Goal: Task Accomplishment & Management: Use online tool/utility

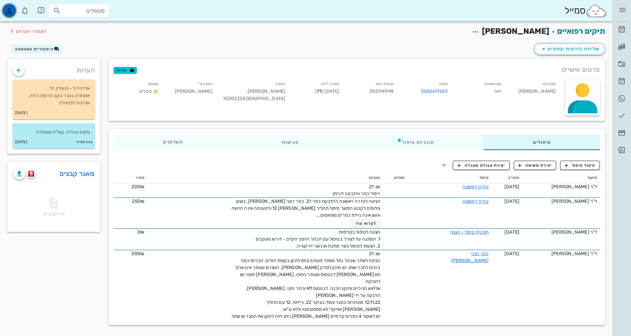
click at [10, 8] on icon "button" at bounding box center [9, 11] width 8 height 8
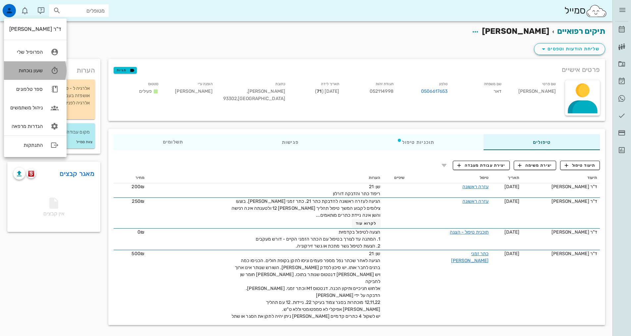
click at [37, 71] on div "שעון נוכחות" at bounding box center [25, 71] width 33 height 6
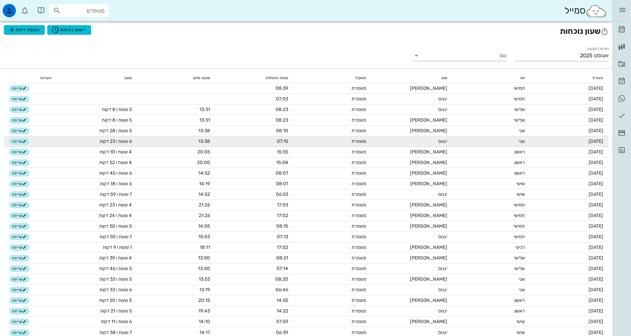
click at [122, 141] on span "6 שעות ו 23 דקות" at bounding box center [115, 141] width 32 height 6
click at [123, 141] on span "6 שעות ו 23 דקות" at bounding box center [115, 141] width 32 height 6
click at [201, 143] on span "13:38" at bounding box center [204, 141] width 12 height 6
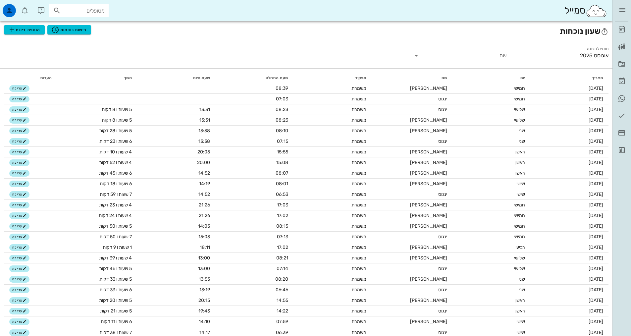
click at [202, 78] on span "שעת סיום" at bounding box center [201, 77] width 17 height 5
click at [71, 28] on span "רישום נוכחות" at bounding box center [68, 30] width 35 height 8
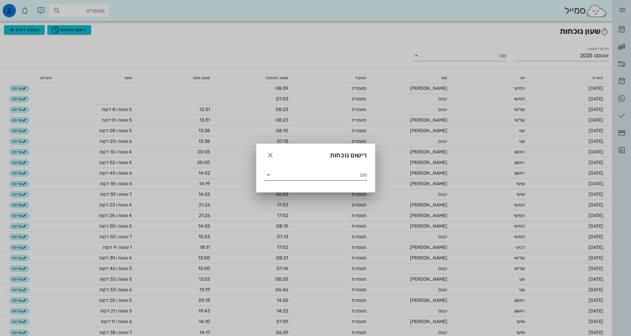
click at [361, 175] on input "שם" at bounding box center [319, 175] width 93 height 11
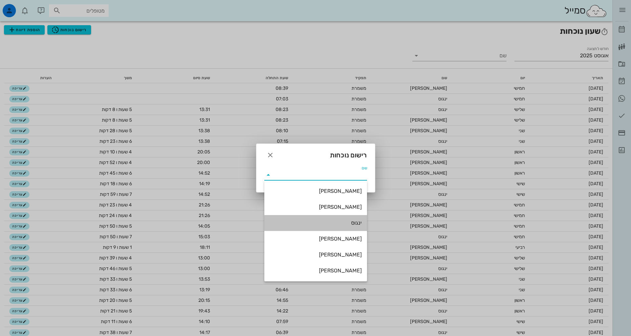
click at [354, 225] on div "ינגוס" at bounding box center [315, 222] width 92 height 6
type input "ינגוס"
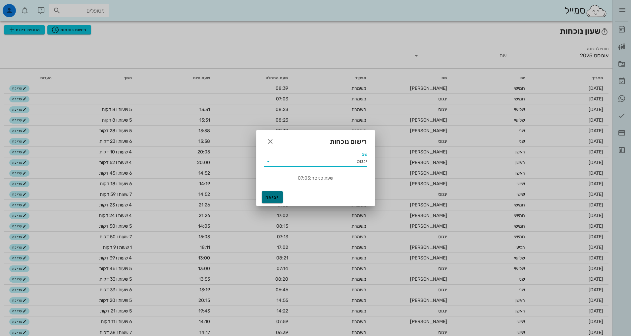
click at [269, 197] on span "יציאה" at bounding box center [272, 197] width 16 height 6
